Goal: Task Accomplishment & Management: Use online tool/utility

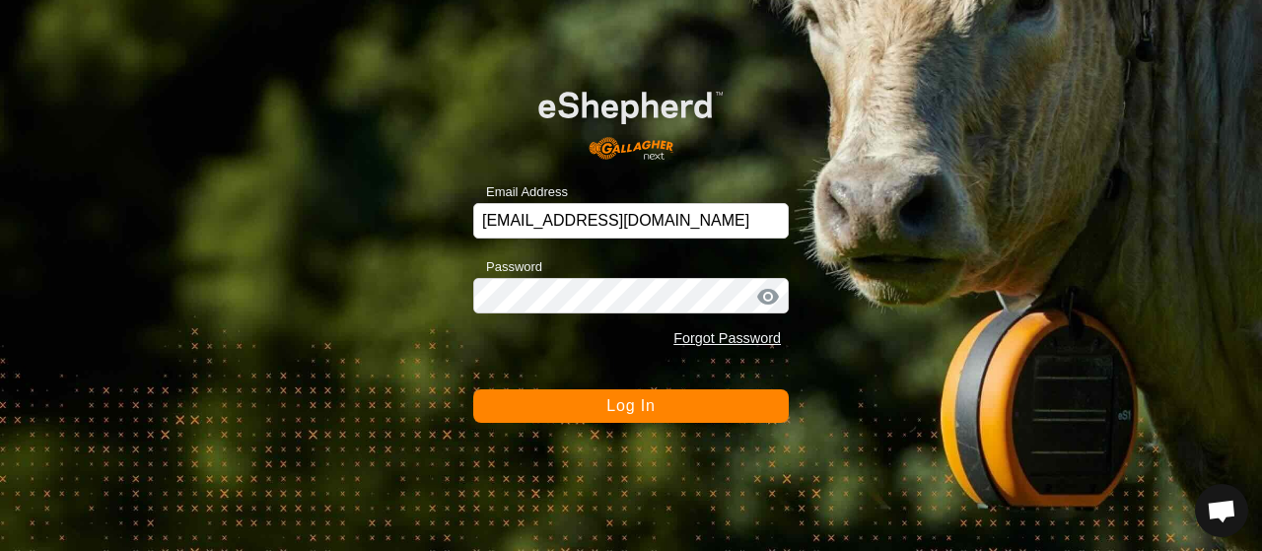
click at [692, 398] on button "Log In" at bounding box center [631, 406] width 316 height 34
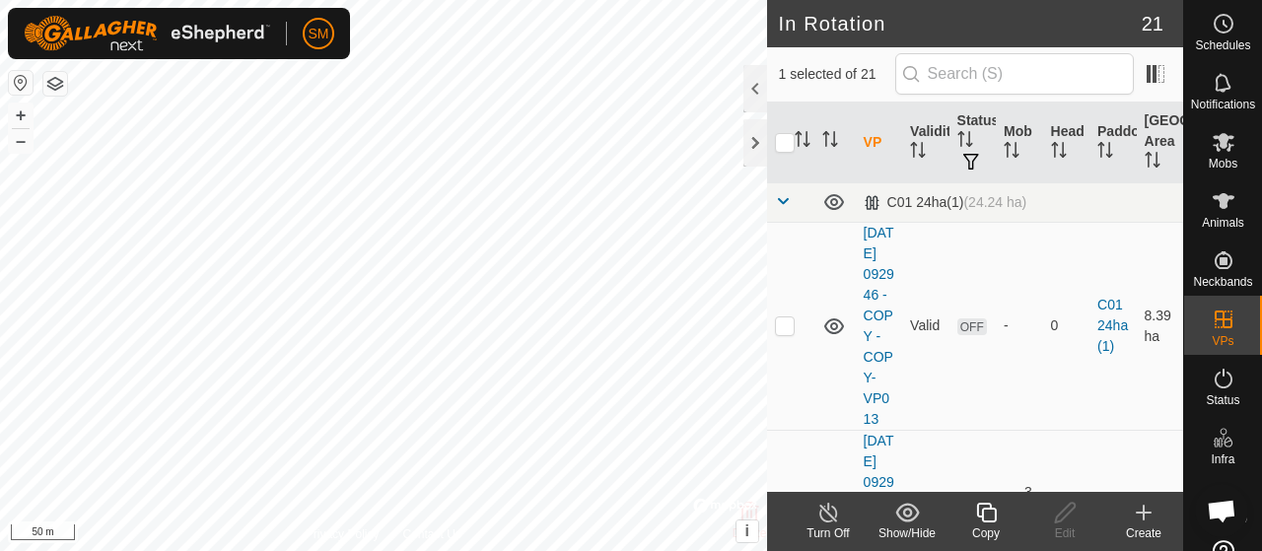
click at [996, 522] on icon at bounding box center [986, 513] width 25 height 24
